Goal: Task Accomplishment & Management: Complete application form

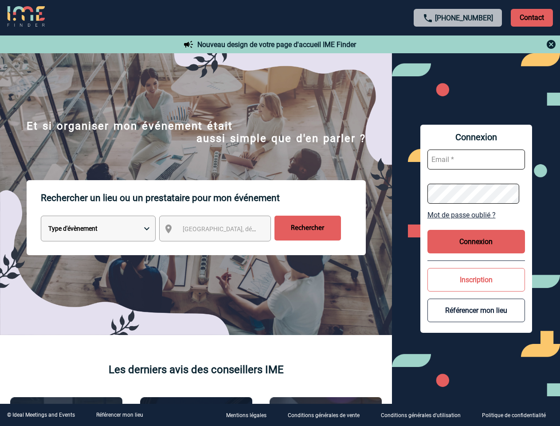
click at [280, 213] on p "Rechercher un lieu ou un prestataire pour mon événement" at bounding box center [203, 197] width 325 height 35
click at [532, 17] on p "Contact" at bounding box center [532, 18] width 42 height 18
click at [0, 0] on div at bounding box center [0, 0] width 0 height 0
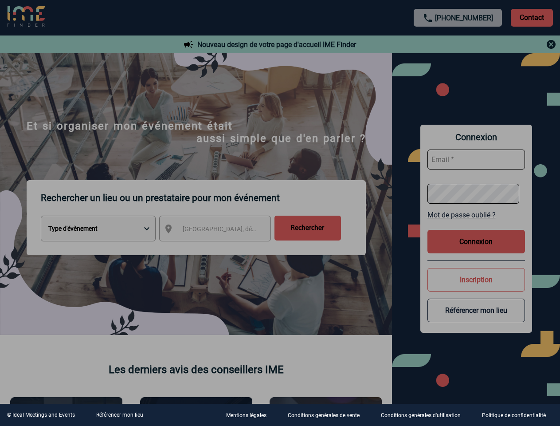
click at [223, 230] on div at bounding box center [280, 213] width 560 height 426
click at [476, 215] on div at bounding box center [280, 213] width 560 height 426
click at [476, 241] on div at bounding box center [280, 213] width 560 height 426
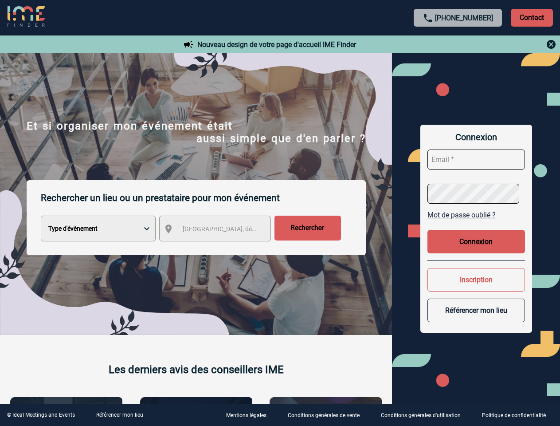
click at [476, 279] on button "Inscription" at bounding box center [477, 280] width 98 height 24
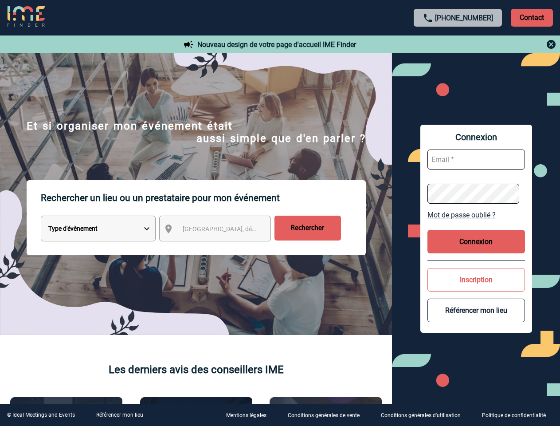
click at [476, 310] on button "Référencer mon lieu" at bounding box center [477, 310] width 98 height 24
click at [119, 415] on link "Référencer mon lieu" at bounding box center [119, 415] width 47 height 6
